Goal: Information Seeking & Learning: Find specific page/section

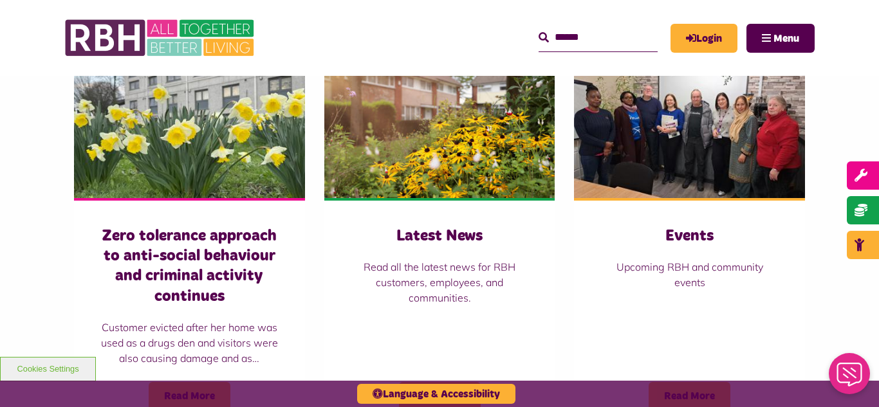
scroll to position [901, 0]
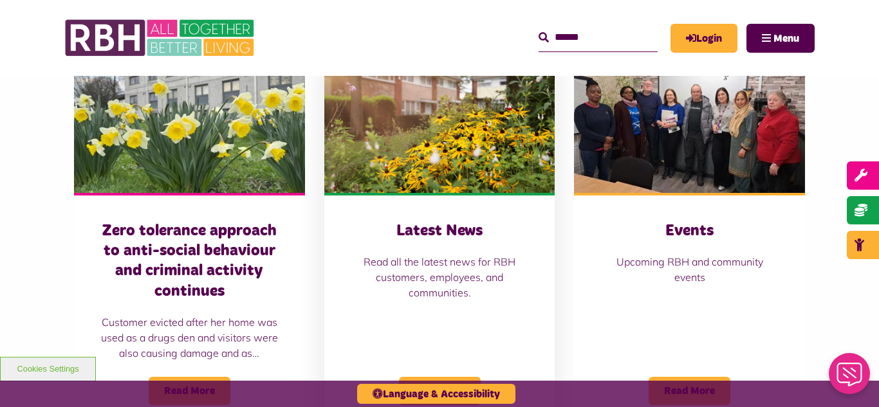
click at [434, 181] on img at bounding box center [439, 121] width 231 height 144
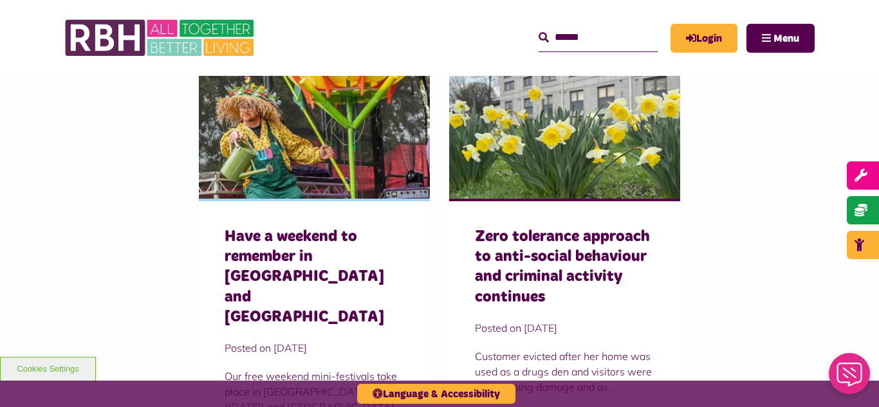
scroll to position [901, 0]
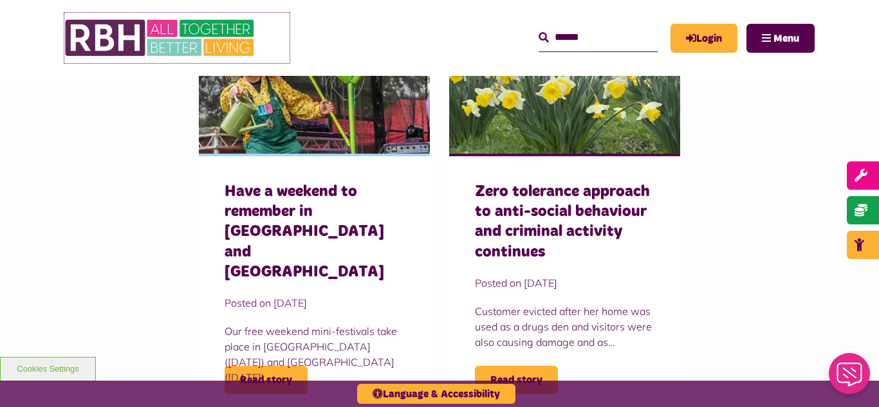
click at [154, 42] on img at bounding box center [160, 38] width 193 height 50
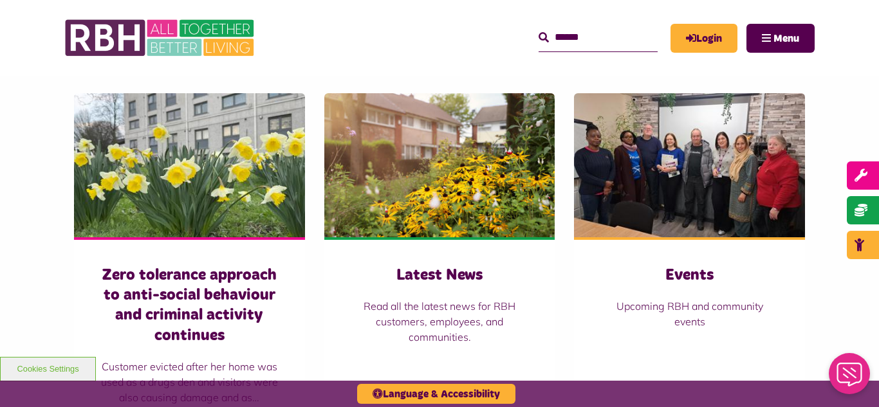
scroll to position [901, 0]
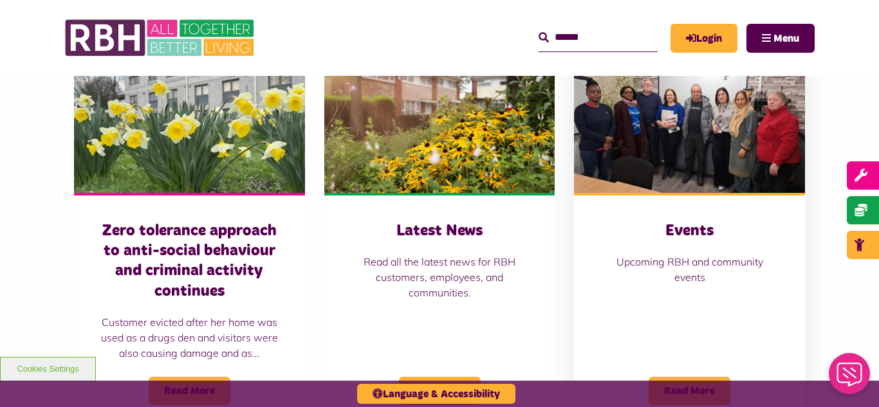
click at [729, 114] on img at bounding box center [689, 121] width 231 height 144
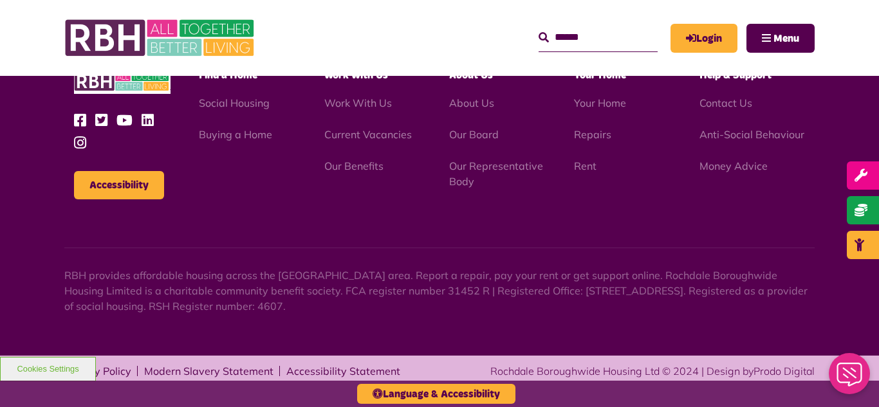
scroll to position [1709, 0]
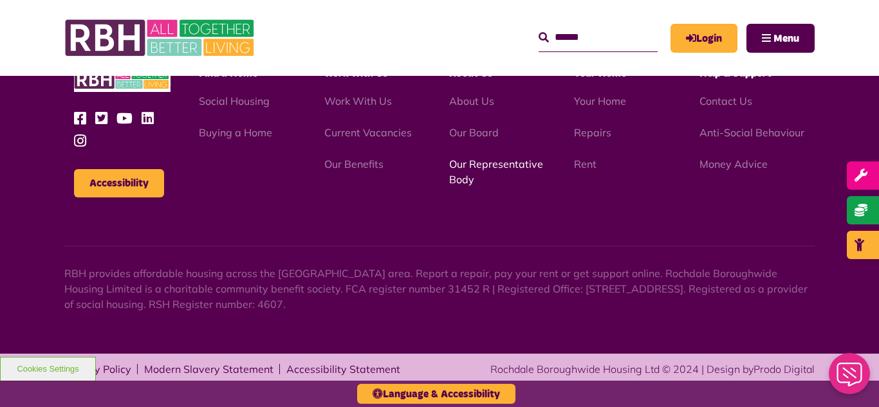
click at [476, 167] on link "Our Representative Body" at bounding box center [496, 172] width 94 height 28
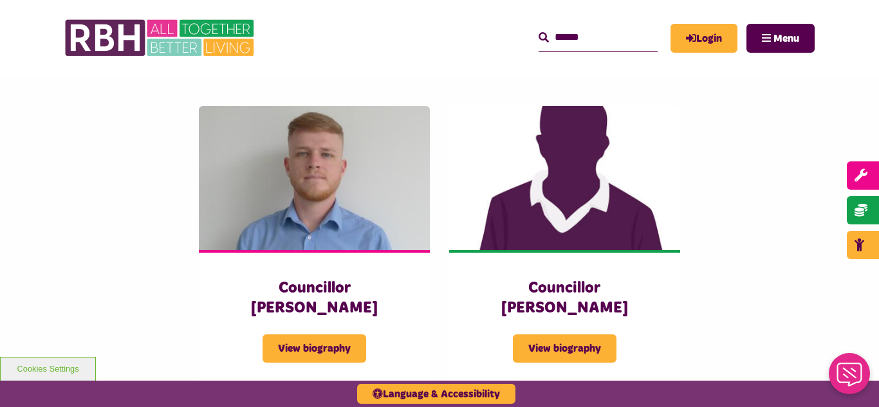
scroll to position [2806, 0]
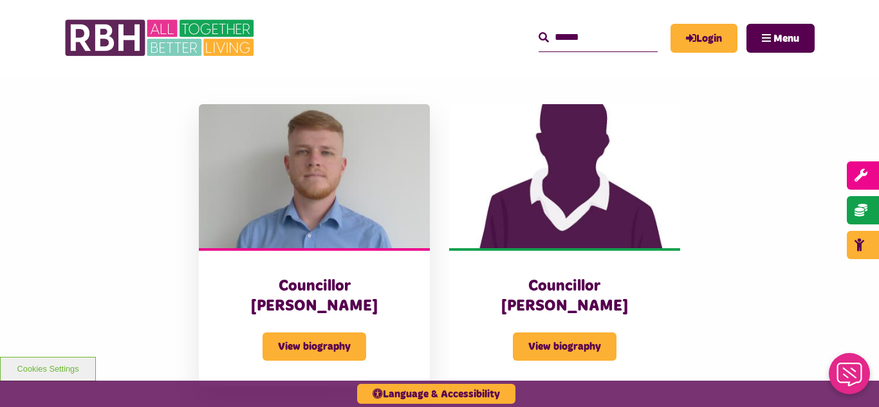
click at [326, 185] on img at bounding box center [314, 176] width 231 height 144
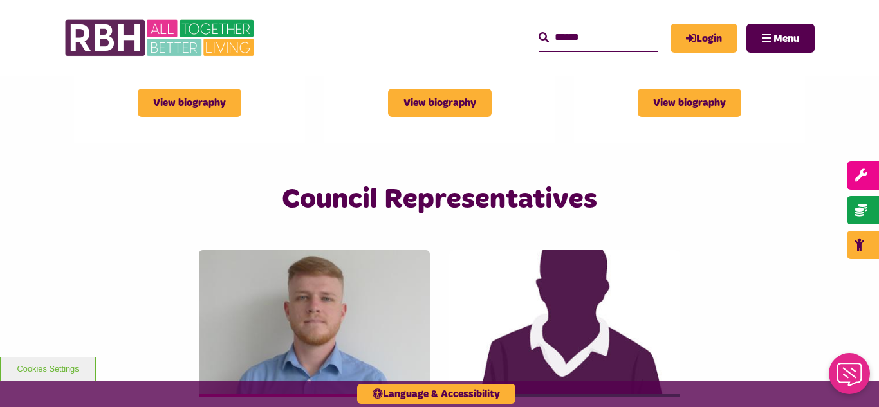
scroll to position [2641, 0]
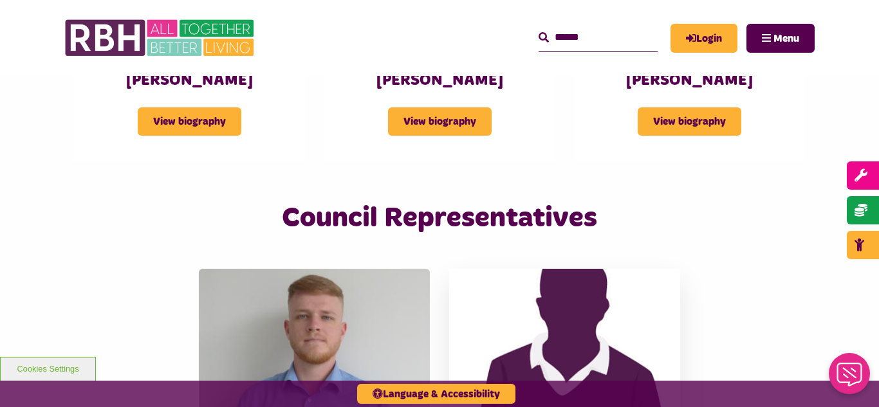
click at [530, 269] on img at bounding box center [564, 341] width 231 height 144
